Goal: Transaction & Acquisition: Obtain resource

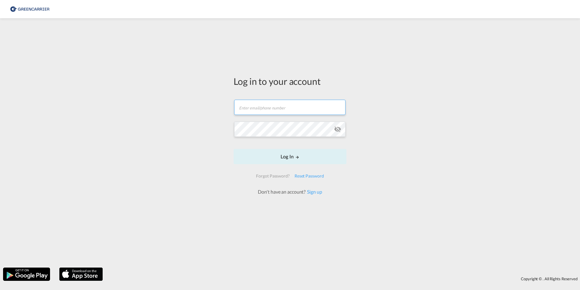
click at [265, 107] on input "text" at bounding box center [289, 107] width 111 height 15
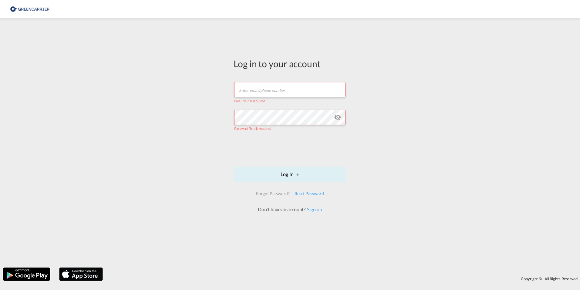
click at [262, 93] on input "text" at bounding box center [289, 89] width 111 height 15
type input "[EMAIL_ADDRESS][PERSON_NAME][DOMAIN_NAME]"
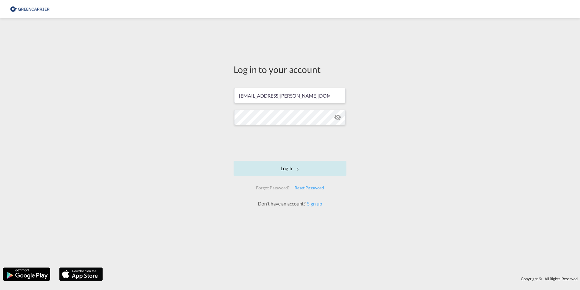
click at [280, 166] on button "Log In" at bounding box center [290, 168] width 113 height 15
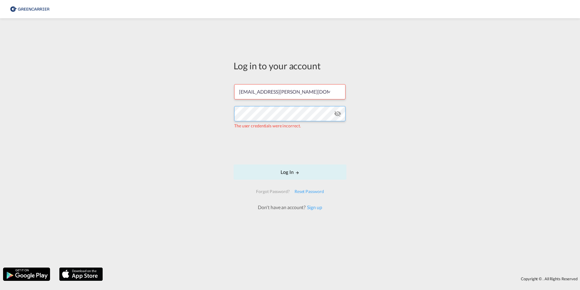
click at [170, 104] on div "Log in to your account [EMAIL_ADDRESS][PERSON_NAME][DOMAIN_NAME] The user crede…" at bounding box center [290, 142] width 580 height 243
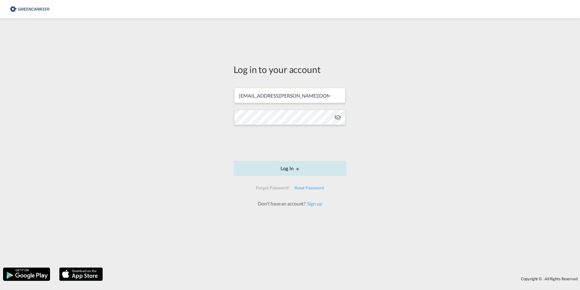
click at [286, 168] on button "Log In" at bounding box center [290, 168] width 113 height 15
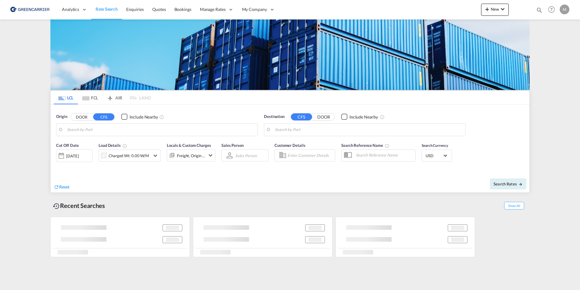
type input "DK-2880, Bagsværd"
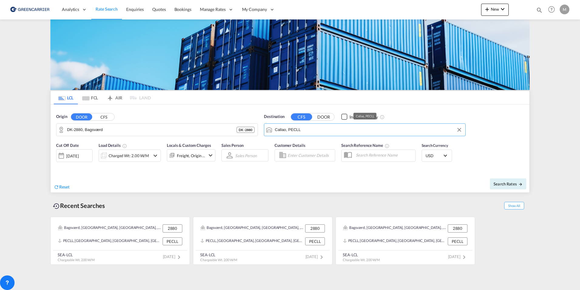
click at [313, 130] on input "Callao, PECLL" at bounding box center [369, 129] width 188 height 9
click at [314, 130] on input "Callao, PECLL" at bounding box center [369, 129] width 188 height 9
click at [297, 155] on div "[GEOGRAPHIC_DATA] [GEOGRAPHIC_DATA] PHMNL" at bounding box center [321, 146] width 115 height 18
type input "[GEOGRAPHIC_DATA], PHMNL"
click at [518, 183] on span "Search Rates" at bounding box center [508, 183] width 29 height 5
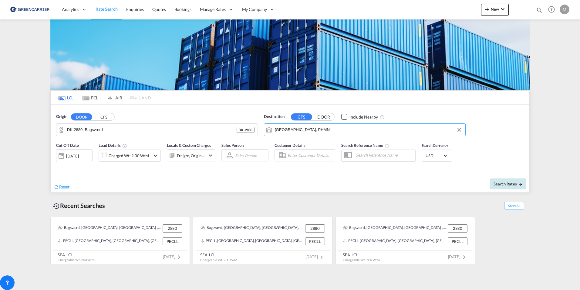
type input "2880 to PHMNL / [DATE]"
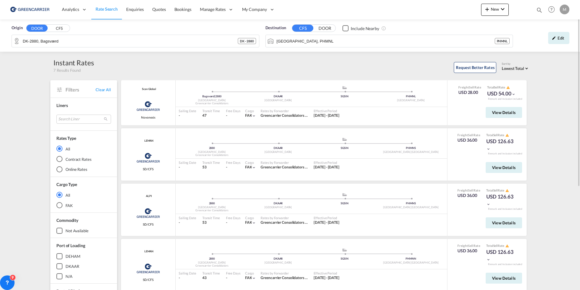
click at [6, 102] on div "Origin DOOR CFS DK-2880, Bagsværd DK - 2880 Destination CFS DOOR Include Nearby…" at bounding box center [290, 234] width 580 height 430
click at [90, 39] on input "DK-2880, Bagsværd" at bounding box center [139, 40] width 233 height 9
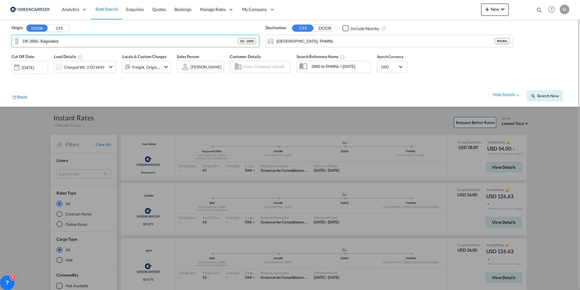
click at [275, 121] on div at bounding box center [290, 145] width 580 height 290
